Goal: Task Accomplishment & Management: Use online tool/utility

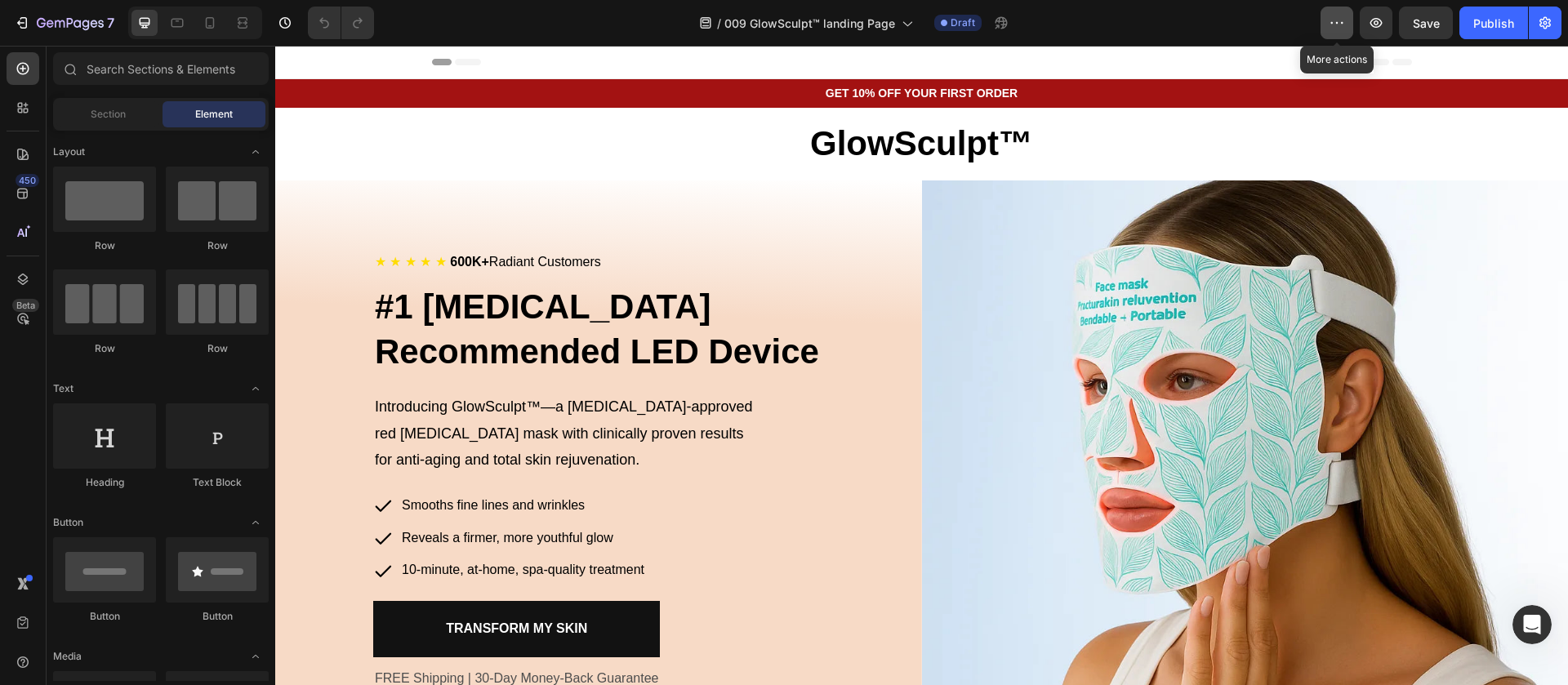
click at [1332, 17] on icon "button" at bounding box center [1337, 23] width 17 height 17
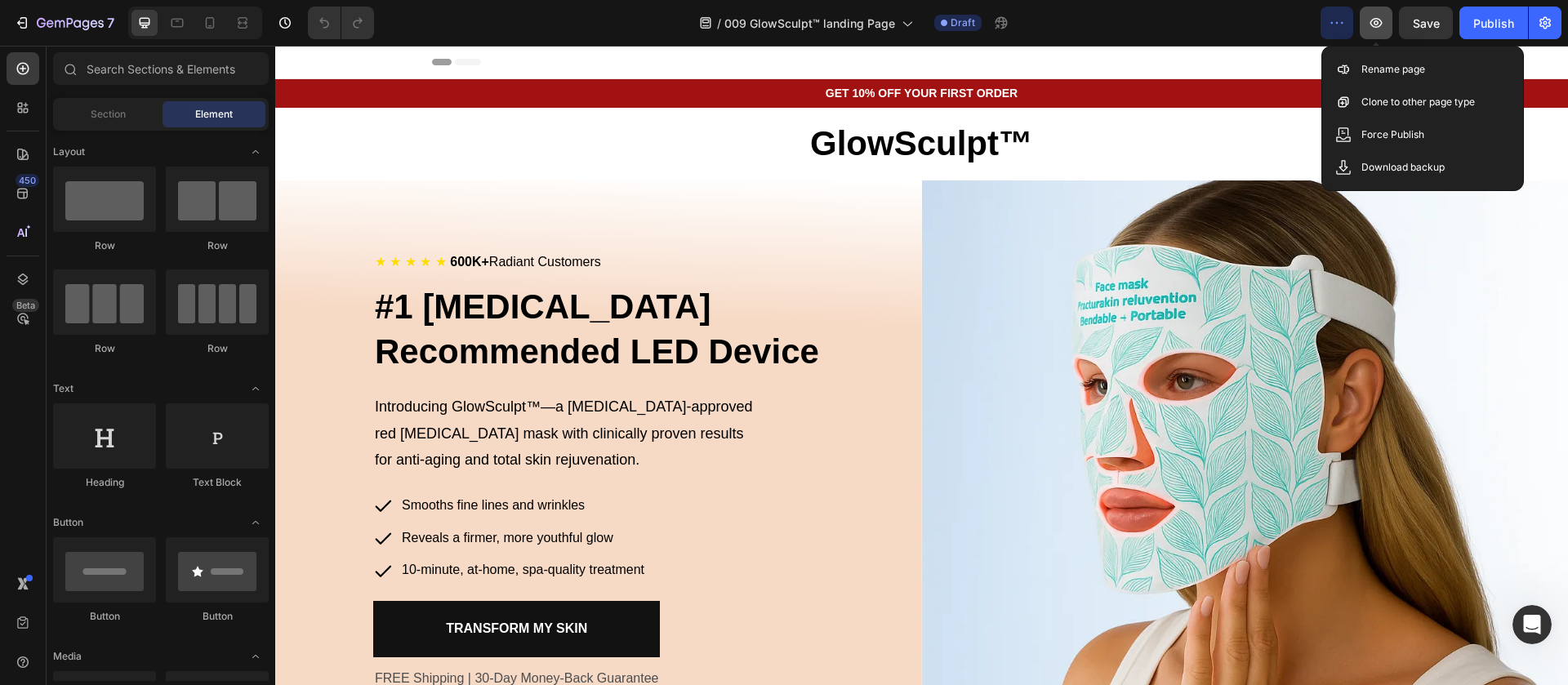
click at [1378, 22] on icon "button" at bounding box center [1376, 23] width 17 height 17
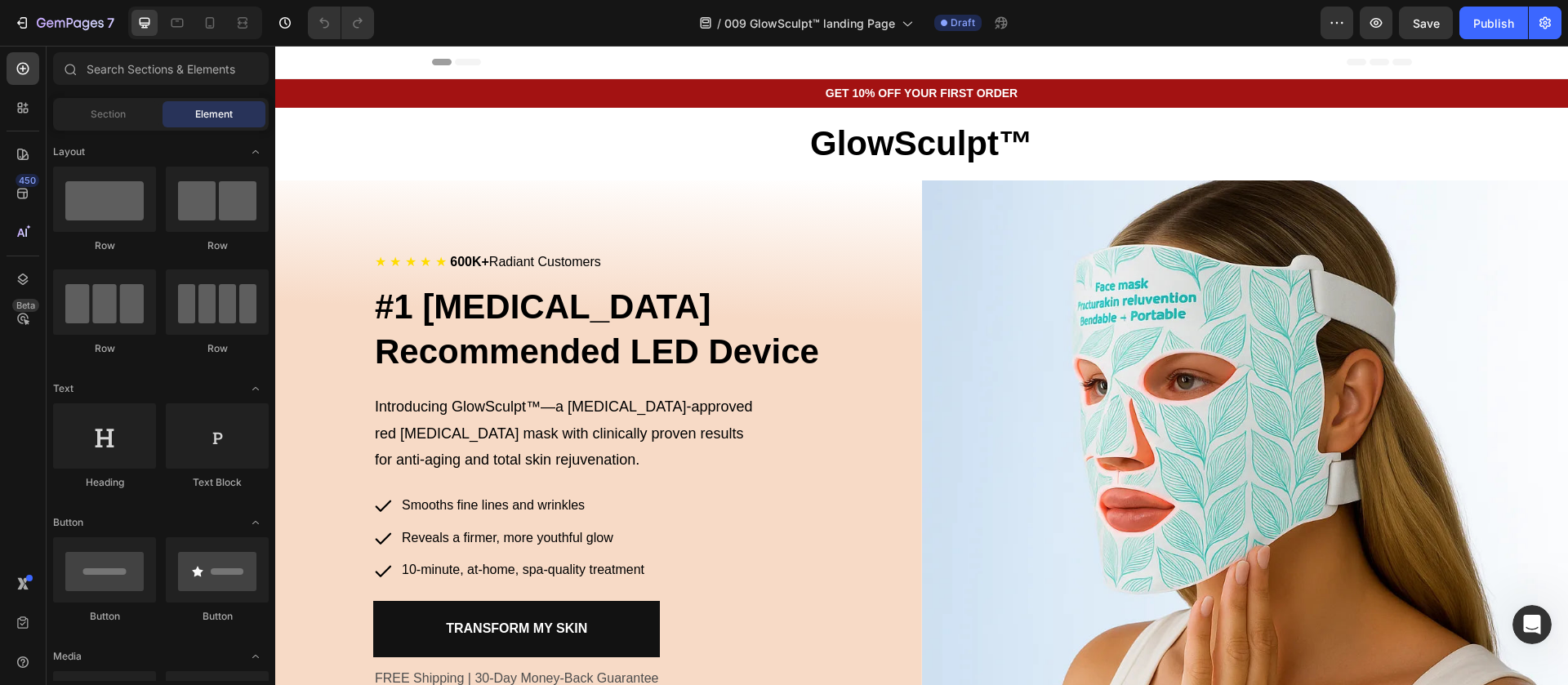
drag, startPoint x: 1567, startPoint y: 136, endPoint x: 1842, endPoint y: 80, distance: 280.6
click at [1546, 20] on icon "button" at bounding box center [1545, 23] width 17 height 17
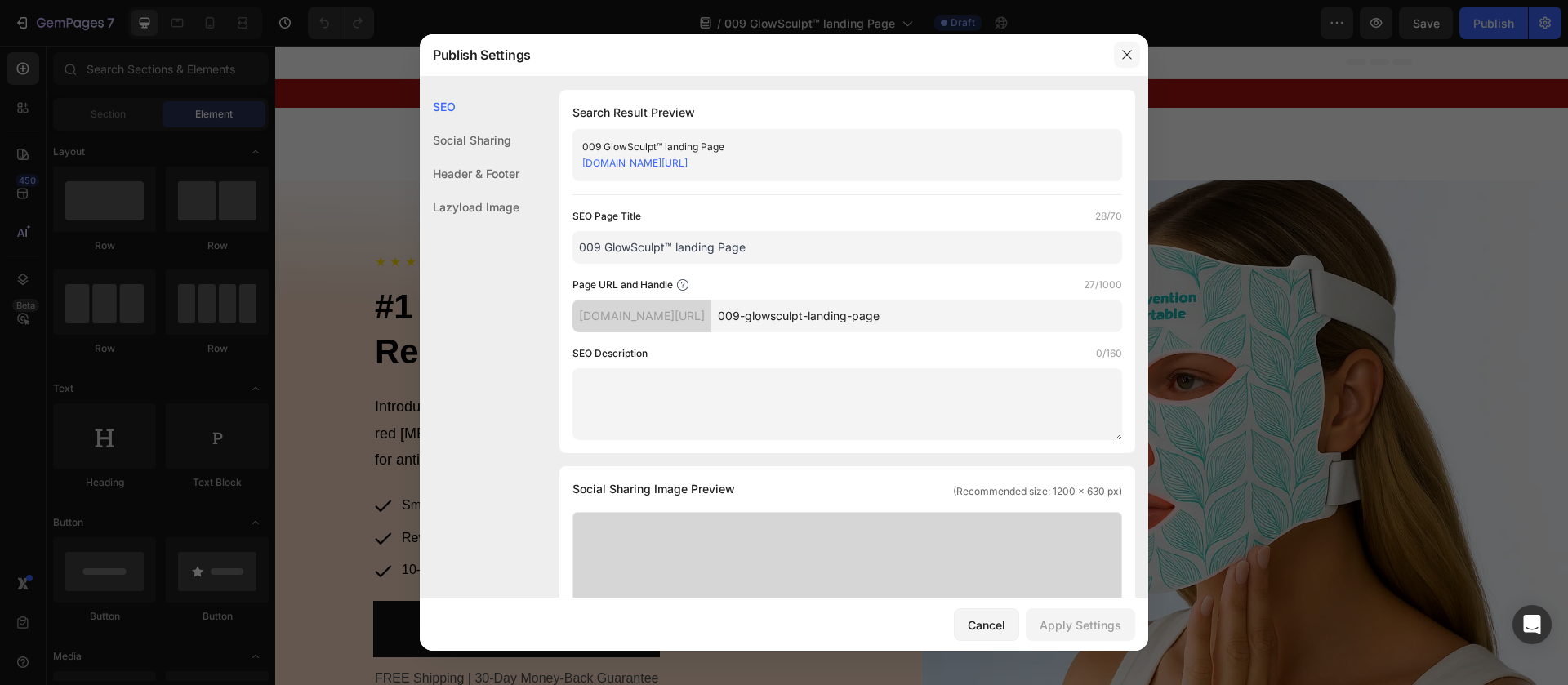
click at [1128, 61] on button "button" at bounding box center [1127, 55] width 26 height 26
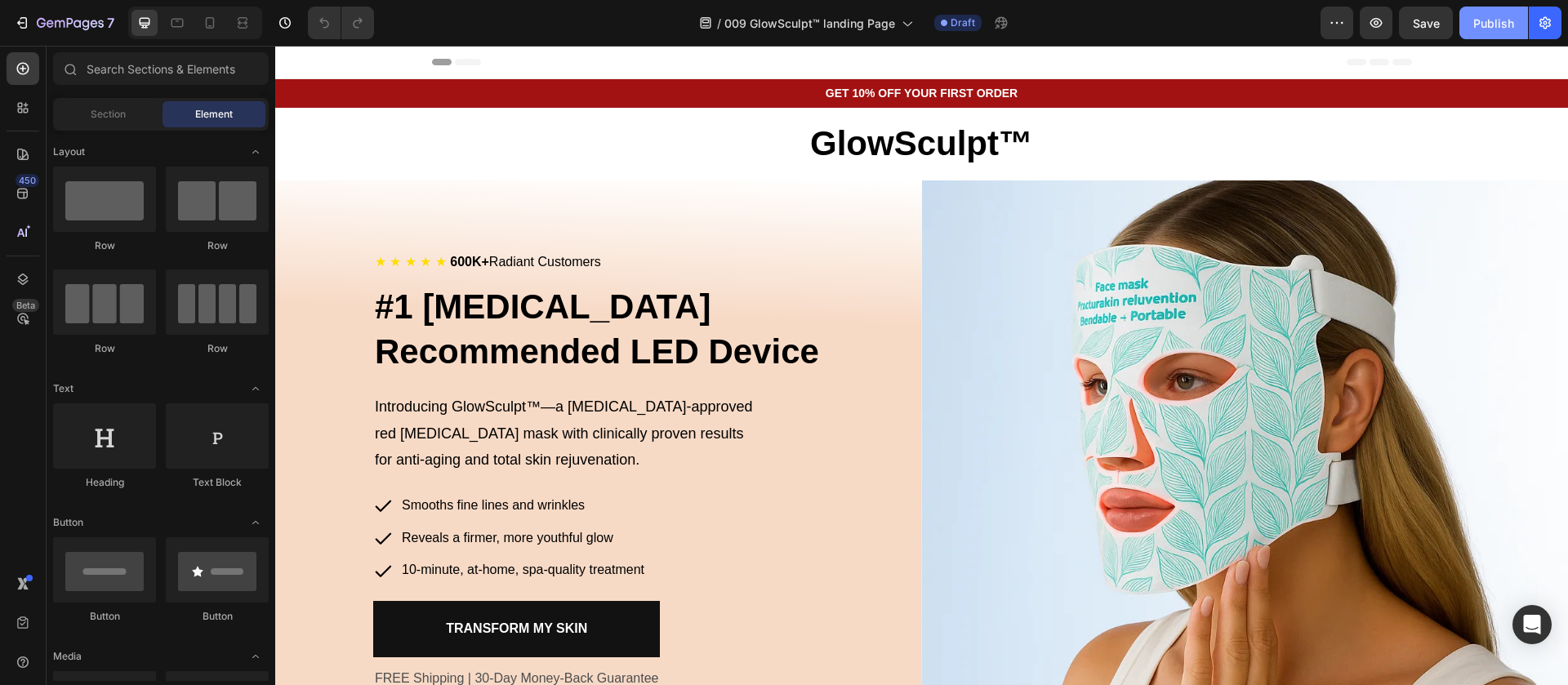
click at [1477, 27] on div "Publish" at bounding box center [1494, 24] width 41 height 17
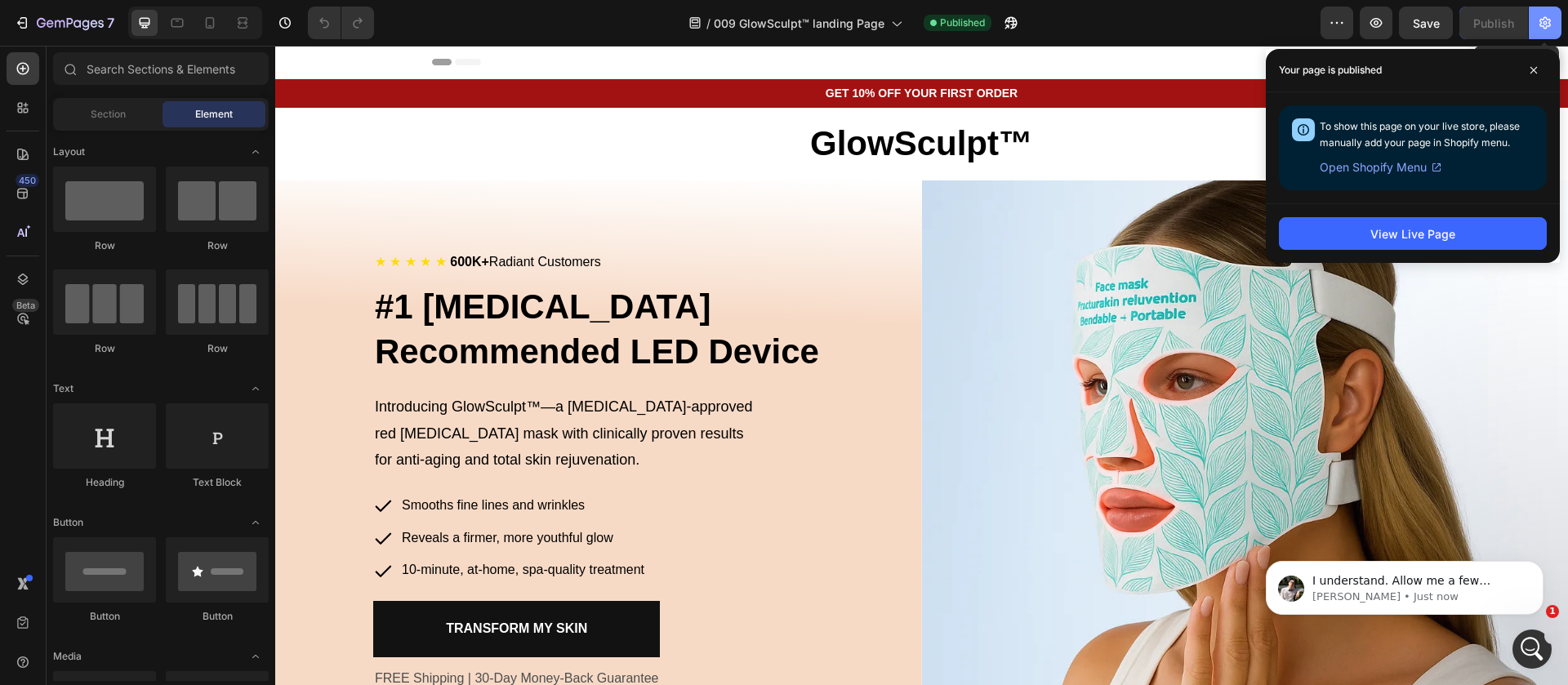
click at [1553, 20] on button "button" at bounding box center [1544, 22] width 32 height 32
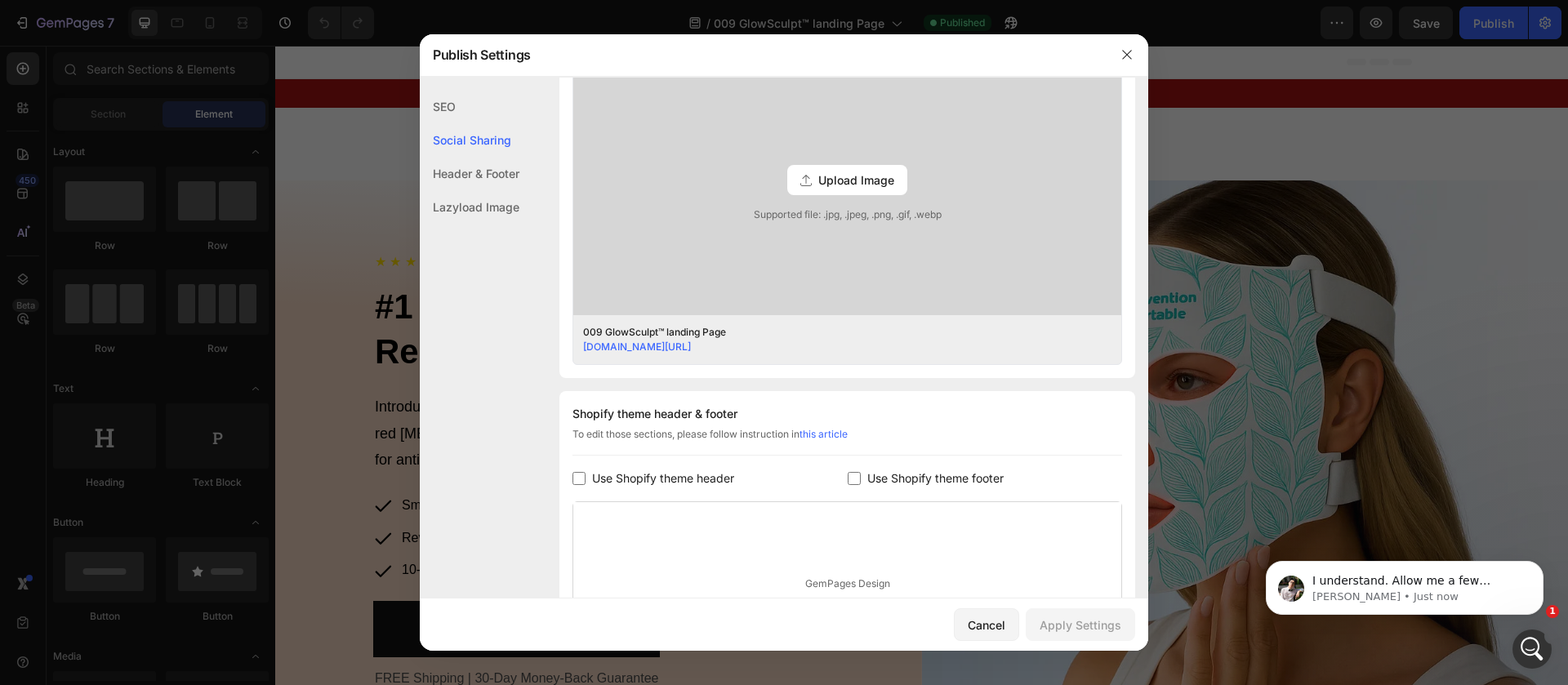
scroll to position [490, 0]
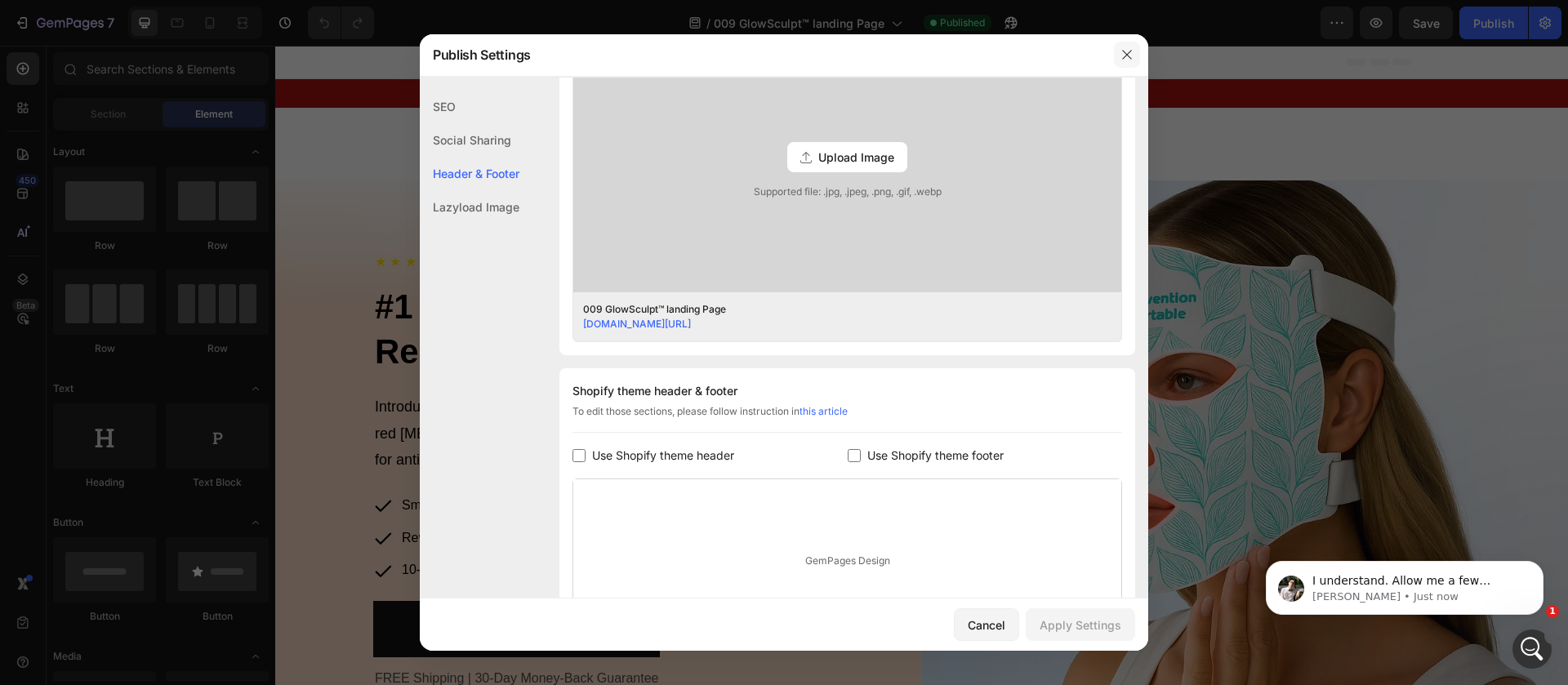
click at [1129, 48] on icon "button" at bounding box center [1127, 54] width 13 height 13
